Goal: Find specific page/section

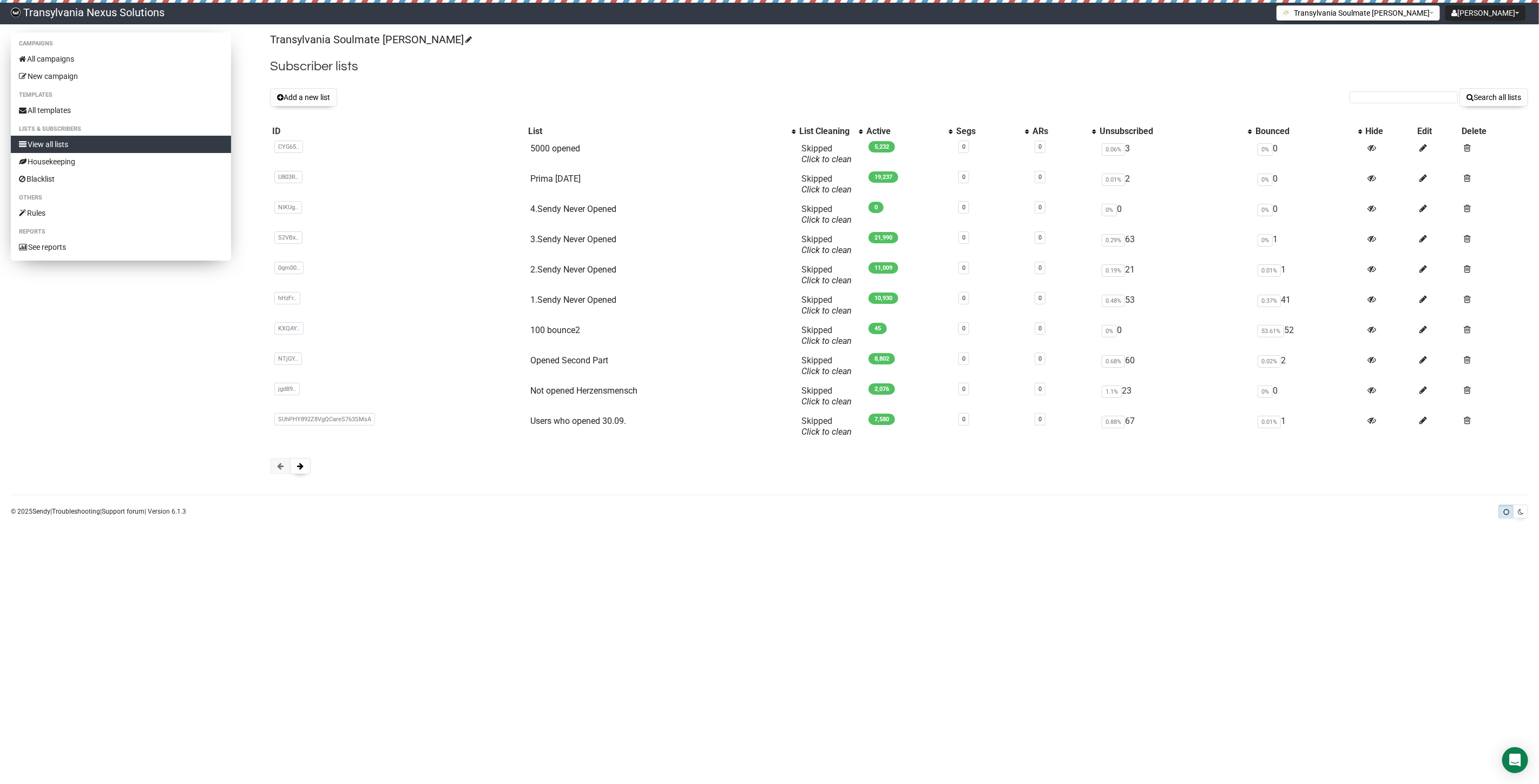
click at [56, 139] on link "View all lists" at bounding box center [121, 143] width 220 height 17
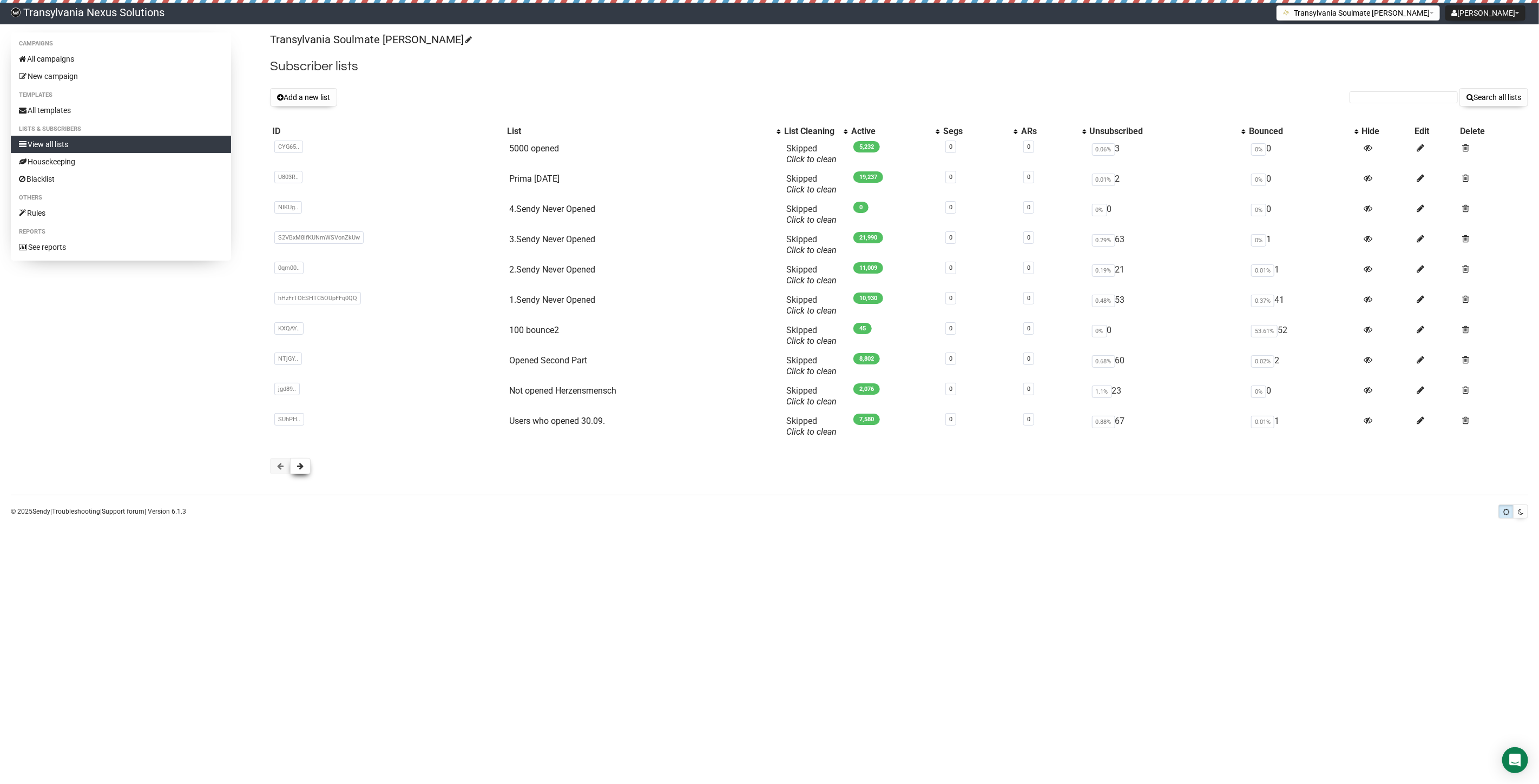
click at [306, 461] on button at bounding box center [300, 466] width 21 height 16
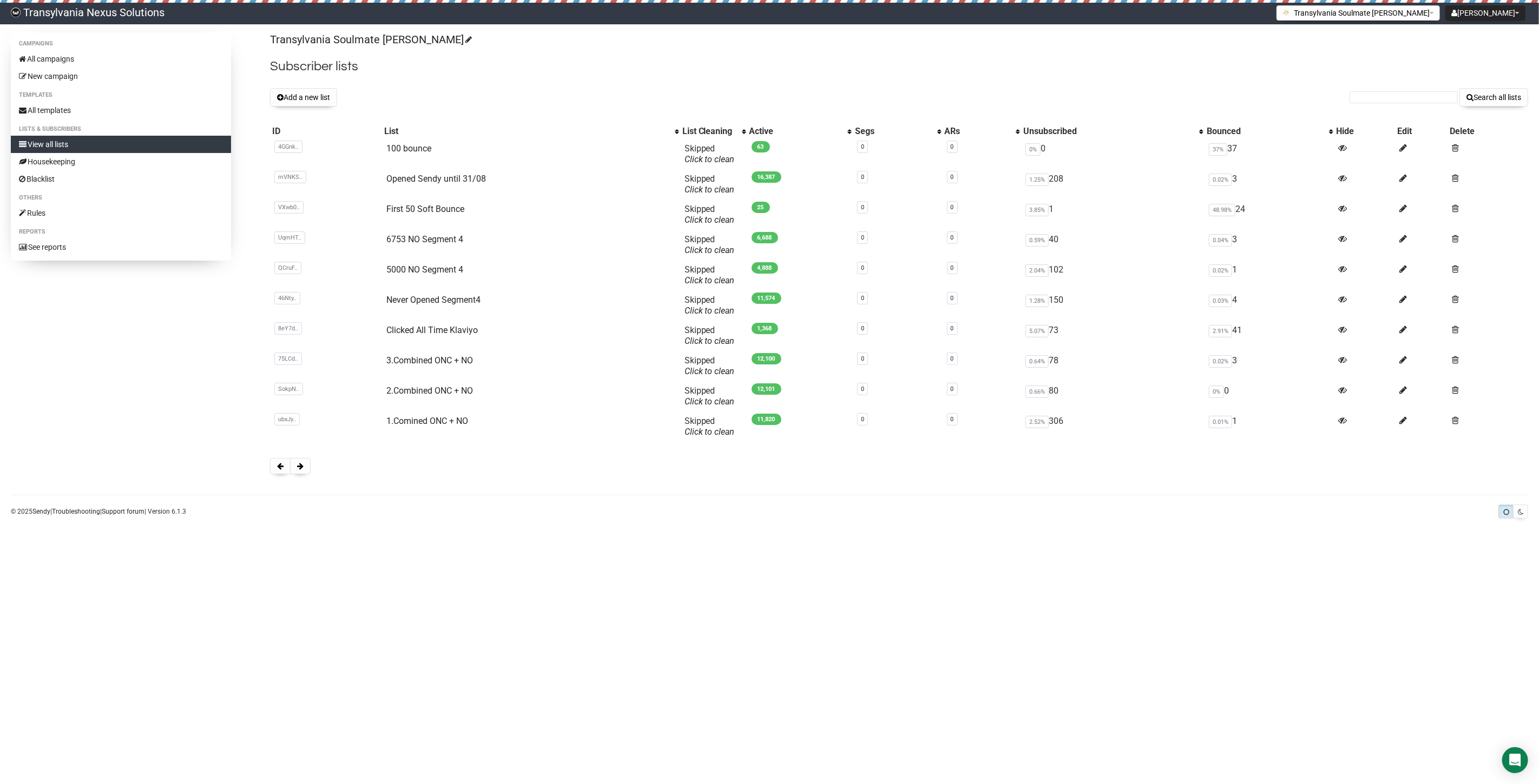
click at [303, 461] on button at bounding box center [300, 466] width 21 height 16
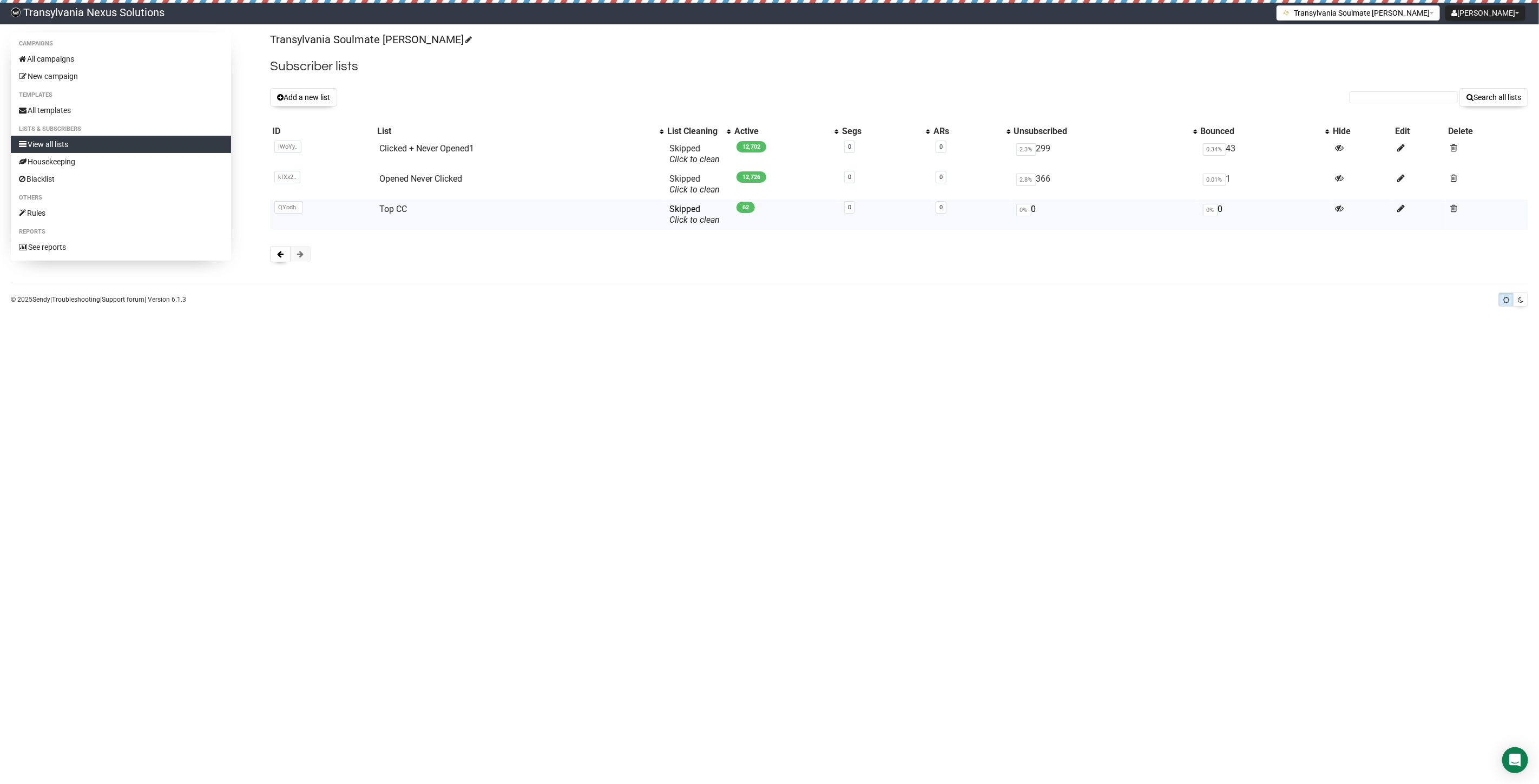
click at [411, 206] on td "Top CC" at bounding box center [520, 215] width 290 height 30
click at [391, 211] on link "Top CC" at bounding box center [393, 209] width 28 height 10
